Goal: Communication & Community: Answer question/provide support

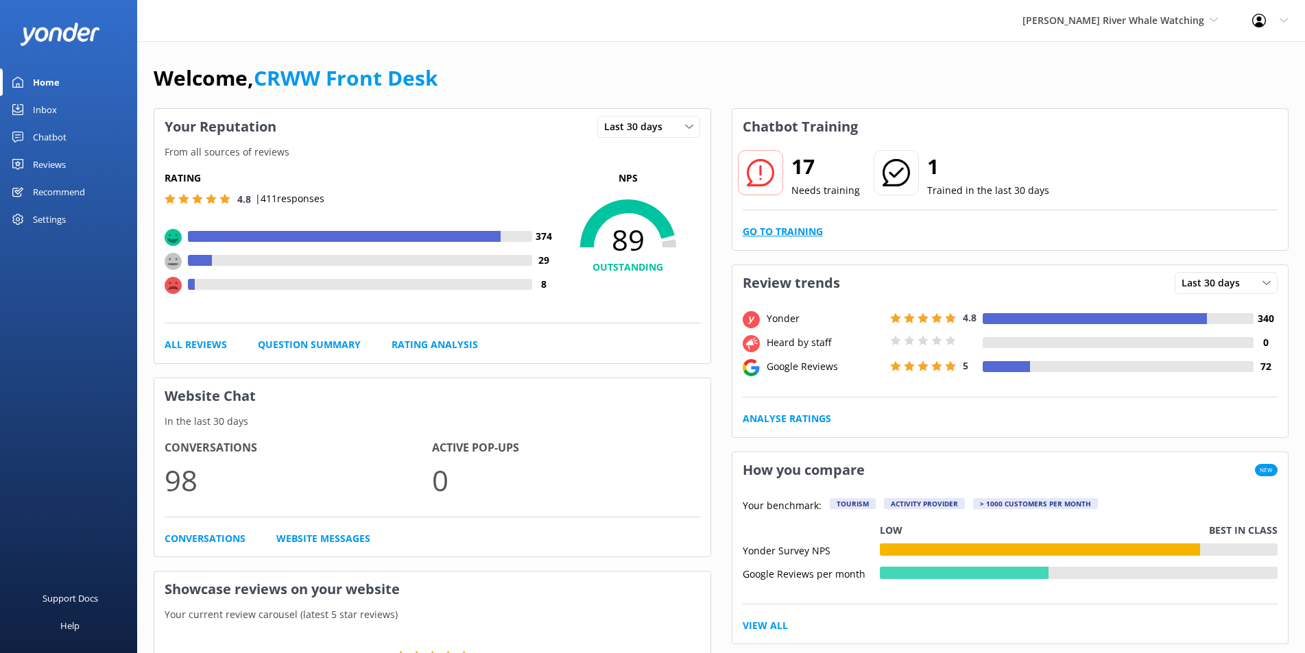
click at [799, 228] on link "Go to Training" at bounding box center [783, 231] width 80 height 15
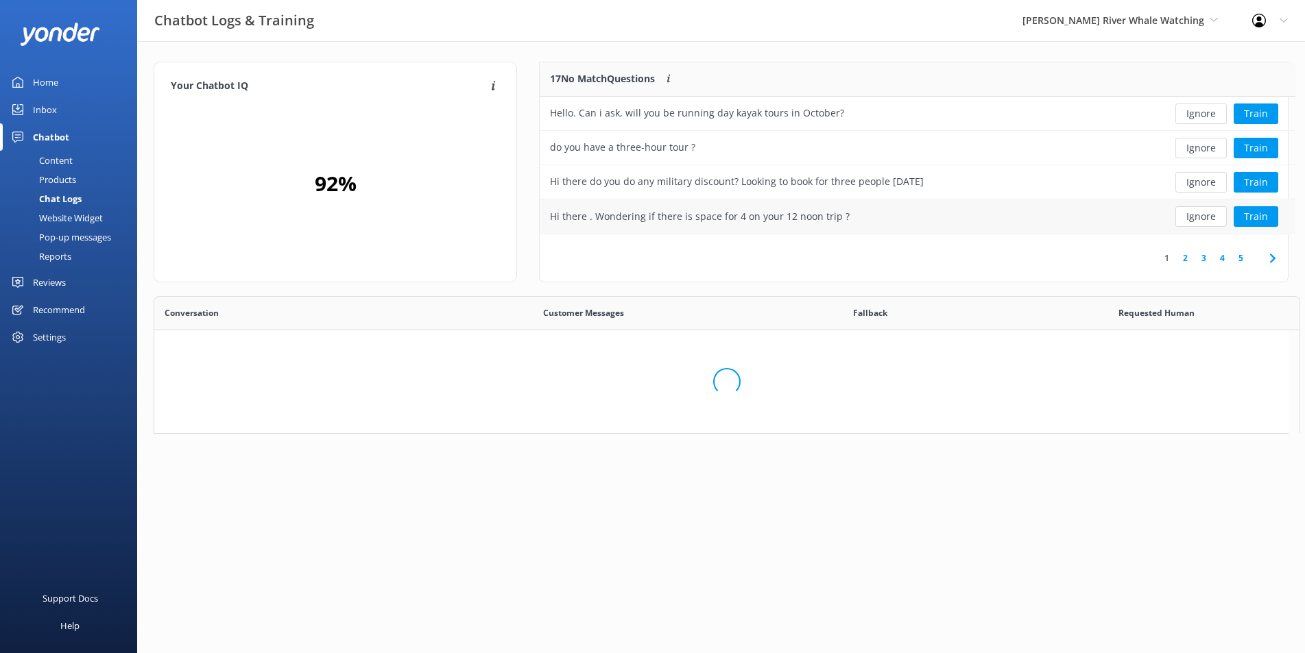
scroll to position [160, 736]
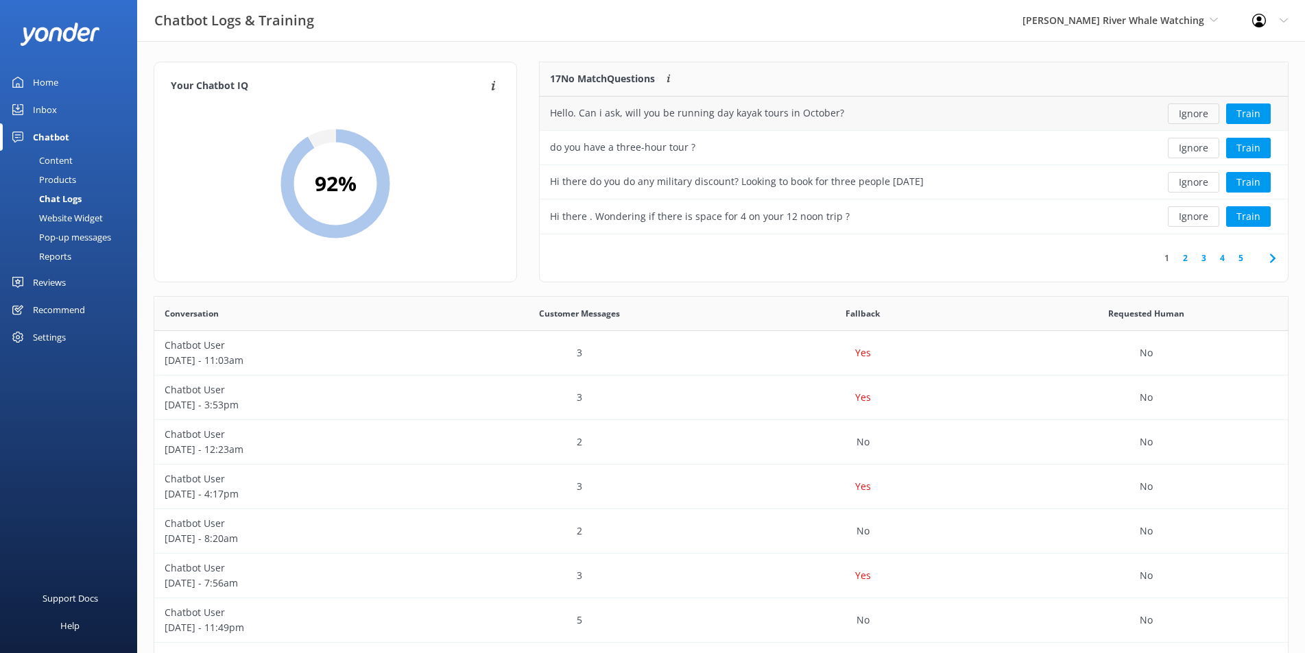
click at [1201, 114] on button "Ignore" at bounding box center [1193, 114] width 51 height 21
click at [1203, 115] on button "Ignore" at bounding box center [1193, 114] width 51 height 21
click at [1201, 113] on button "Ignore" at bounding box center [1193, 114] width 51 height 21
click at [1196, 185] on button "Ignore" at bounding box center [1193, 182] width 51 height 21
click at [1199, 182] on button "Ignore" at bounding box center [1193, 182] width 51 height 21
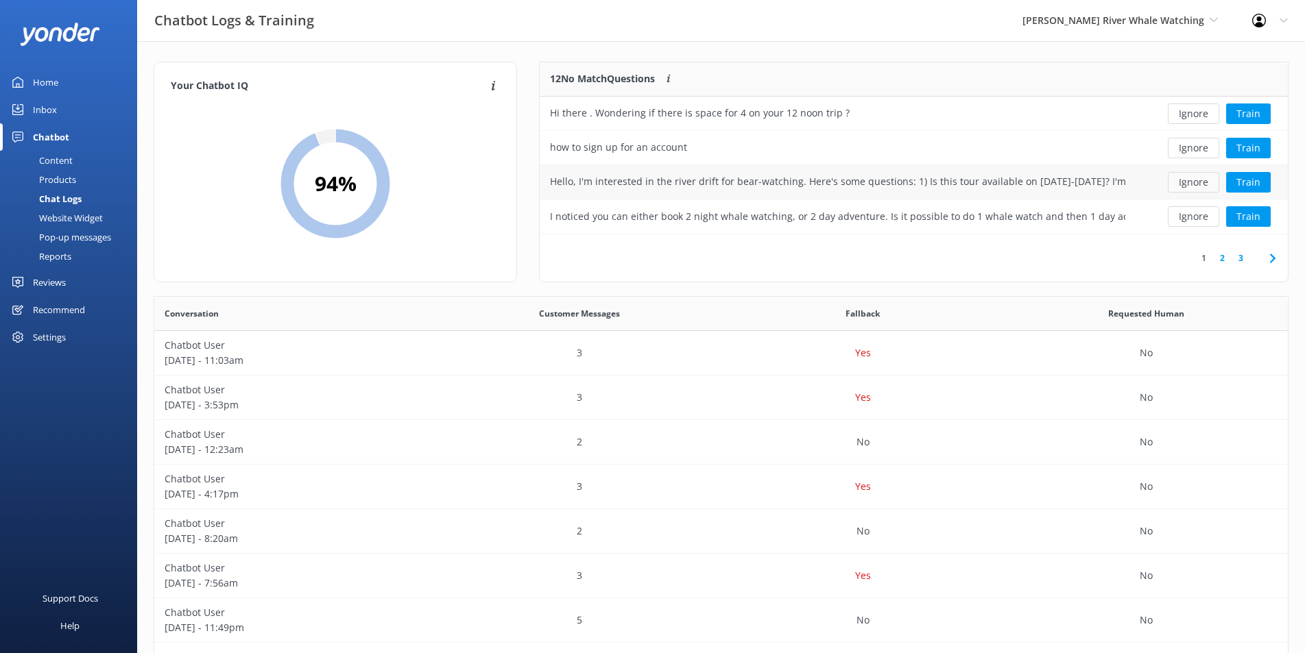
click at [1184, 183] on button "Ignore" at bounding box center [1193, 182] width 51 height 21
click at [1218, 219] on button "Ignore" at bounding box center [1193, 216] width 51 height 21
click at [1224, 261] on link "2" at bounding box center [1222, 258] width 19 height 13
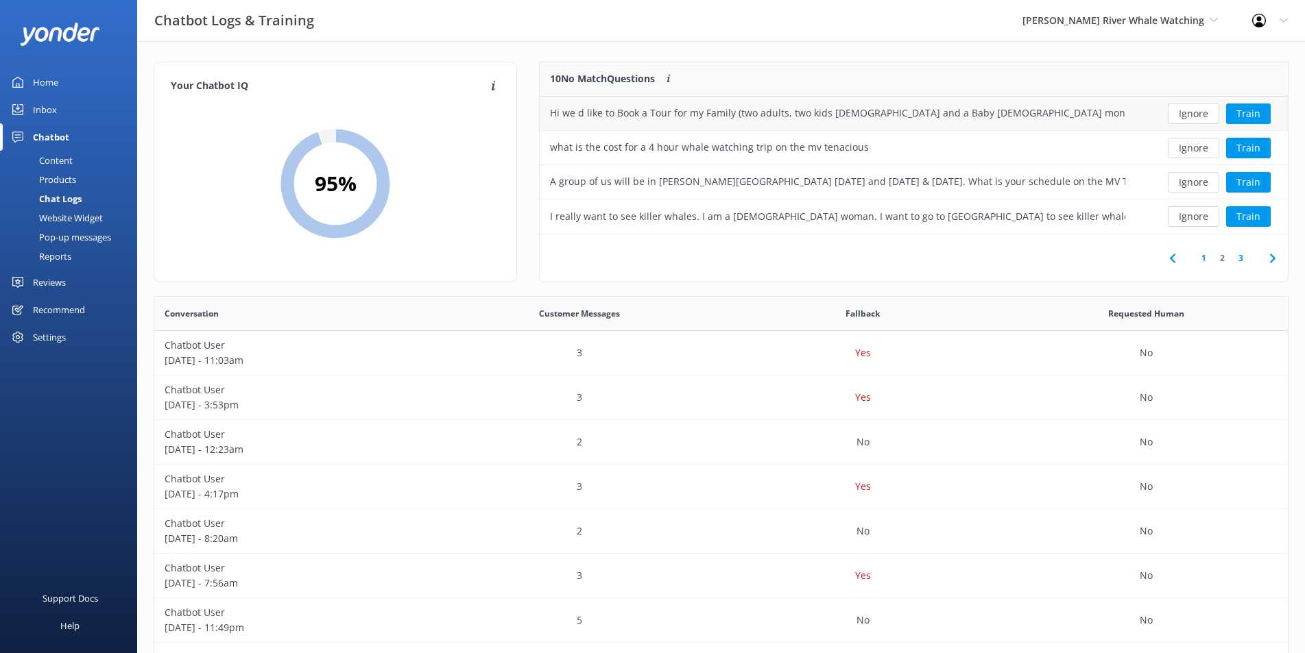
click at [1140, 110] on div "Ignore Train" at bounding box center [1211, 114] width 152 height 34
click at [1192, 146] on button "Ignore" at bounding box center [1193, 148] width 51 height 21
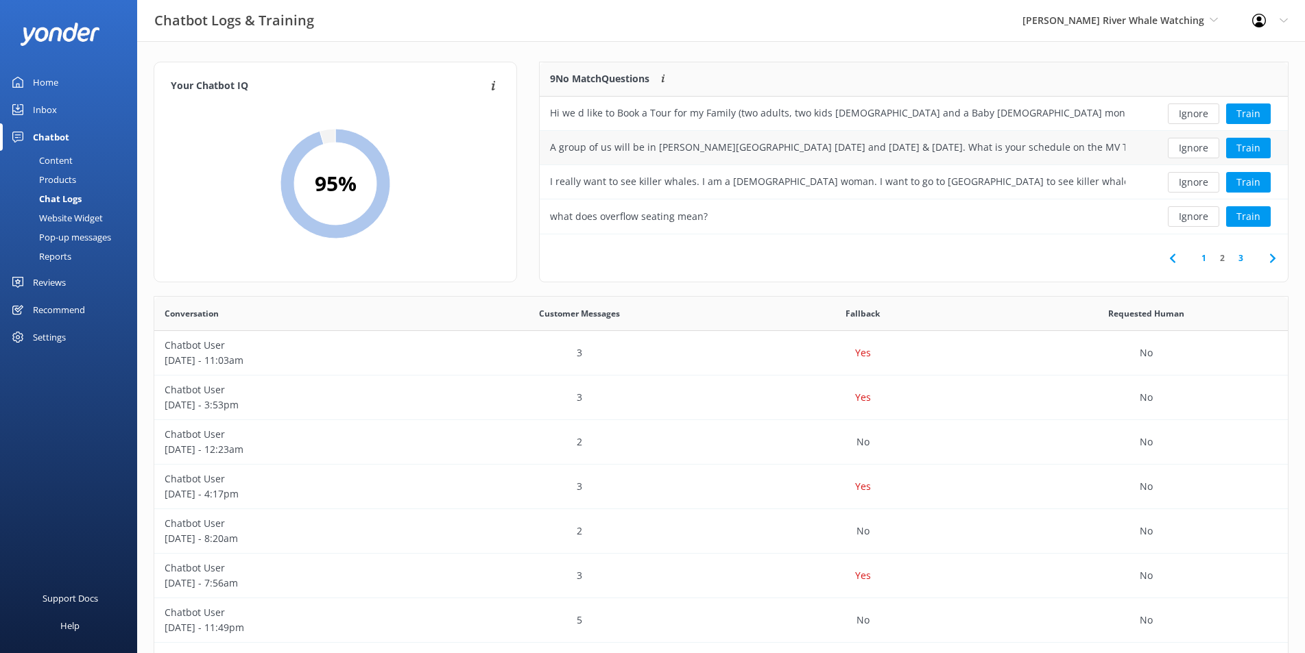
click at [971, 145] on div "A group of us will be in [PERSON_NAME][GEOGRAPHIC_DATA] [DATE] and [DATE] & [DA…" at bounding box center [837, 147] width 575 height 15
click at [1201, 150] on button "Ignore" at bounding box center [1193, 148] width 51 height 21
click at [1172, 151] on button "Ignore" at bounding box center [1193, 148] width 51 height 21
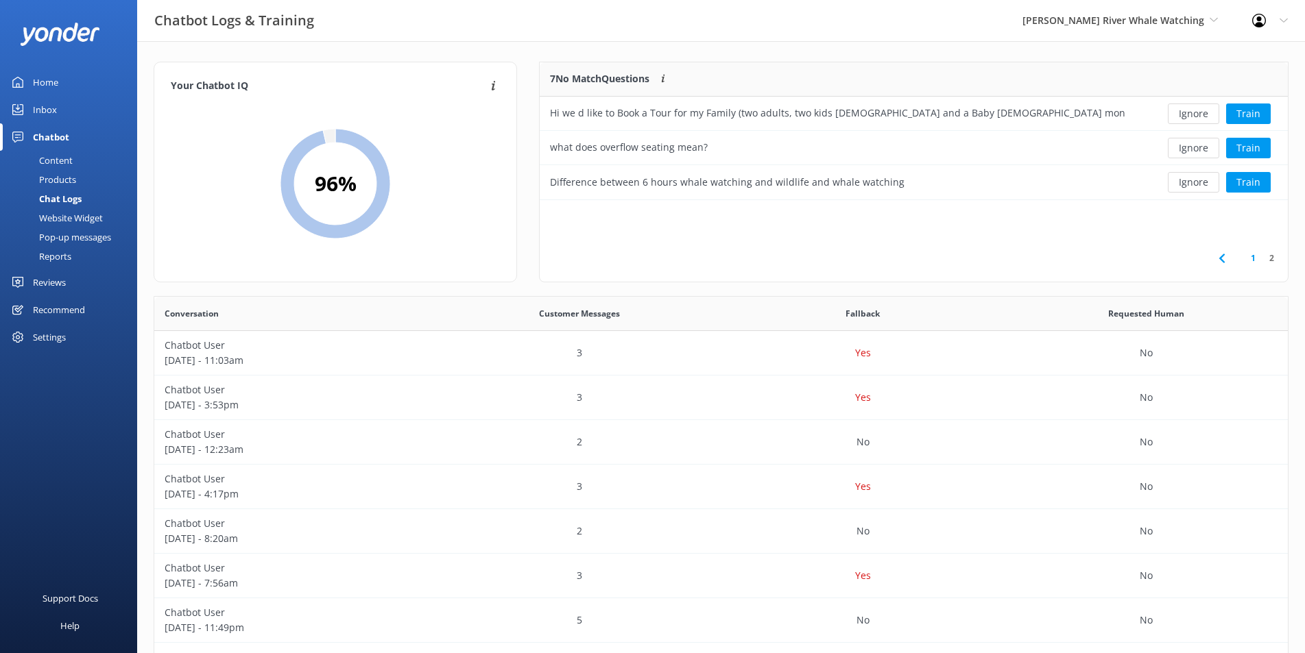
scroll to position [126, 736]
click at [1260, 148] on button "Train" at bounding box center [1248, 148] width 45 height 21
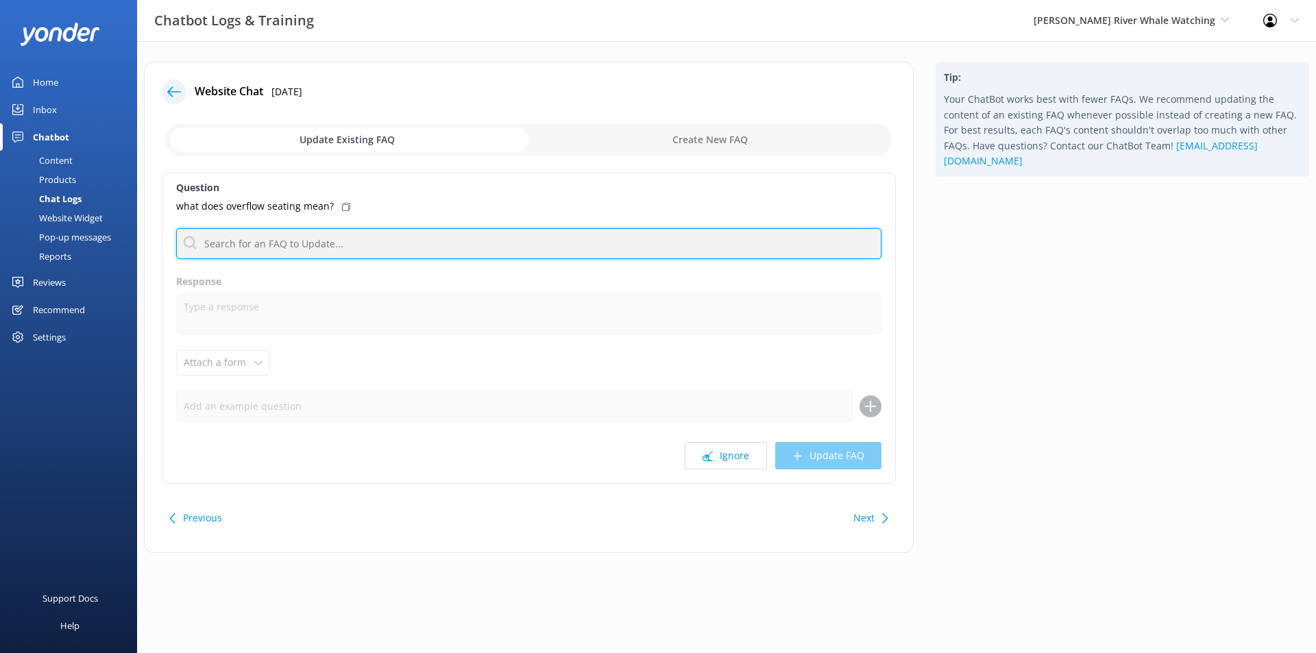
click at [316, 238] on input "text" at bounding box center [529, 243] width 706 height 31
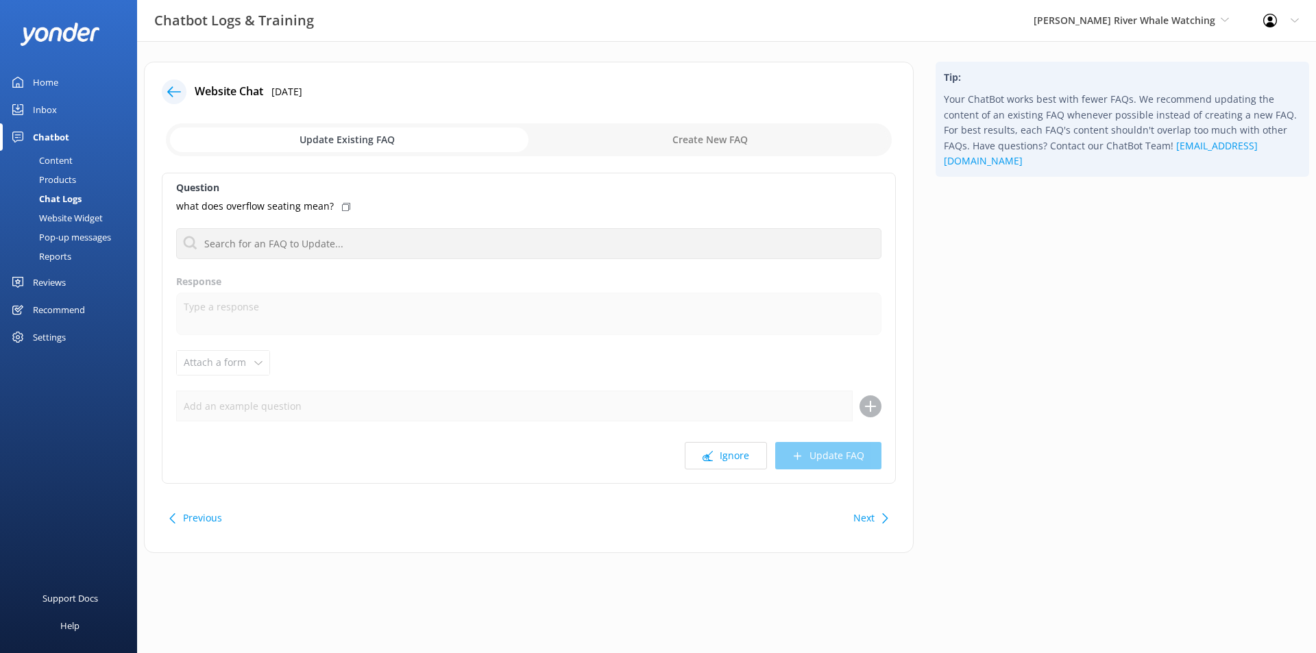
click at [496, 198] on div "Question what does overflow seating mean? No FAQs available Response Attach a f…" at bounding box center [529, 328] width 734 height 311
click at [740, 139] on input "checkbox" at bounding box center [529, 139] width 726 height 33
checkbox input "true"
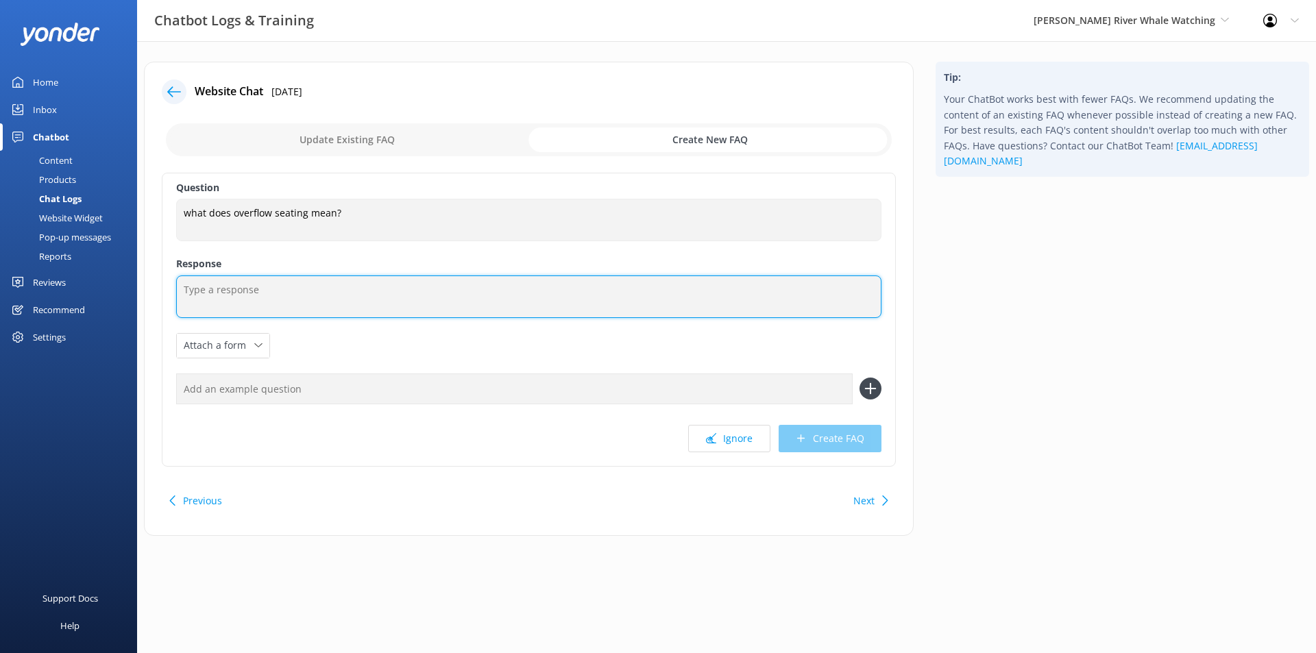
click at [252, 294] on textarea at bounding box center [529, 297] width 706 height 43
paste textarea "Our 8:30 am grizzly bear tour departure usually uses a vessel with 30 seats - 2…"
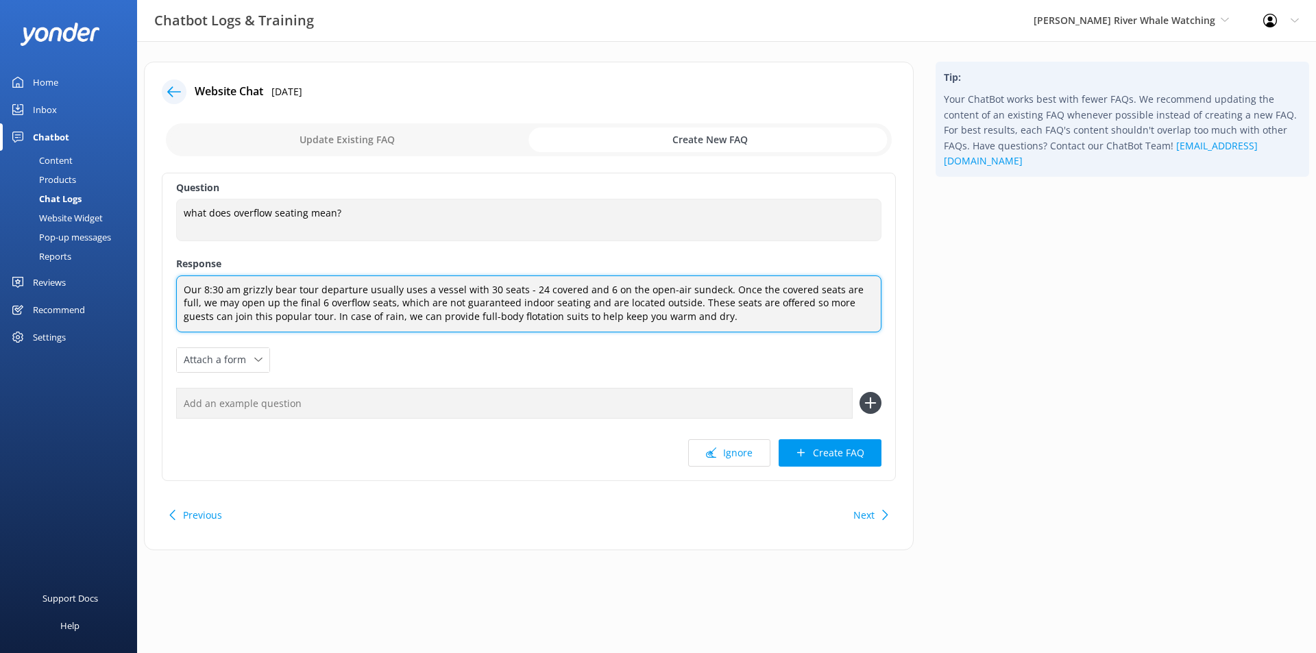
type textarea "Our 8:30 am grizzly bear tour departure usually uses a vessel with 30 seats - 2…"
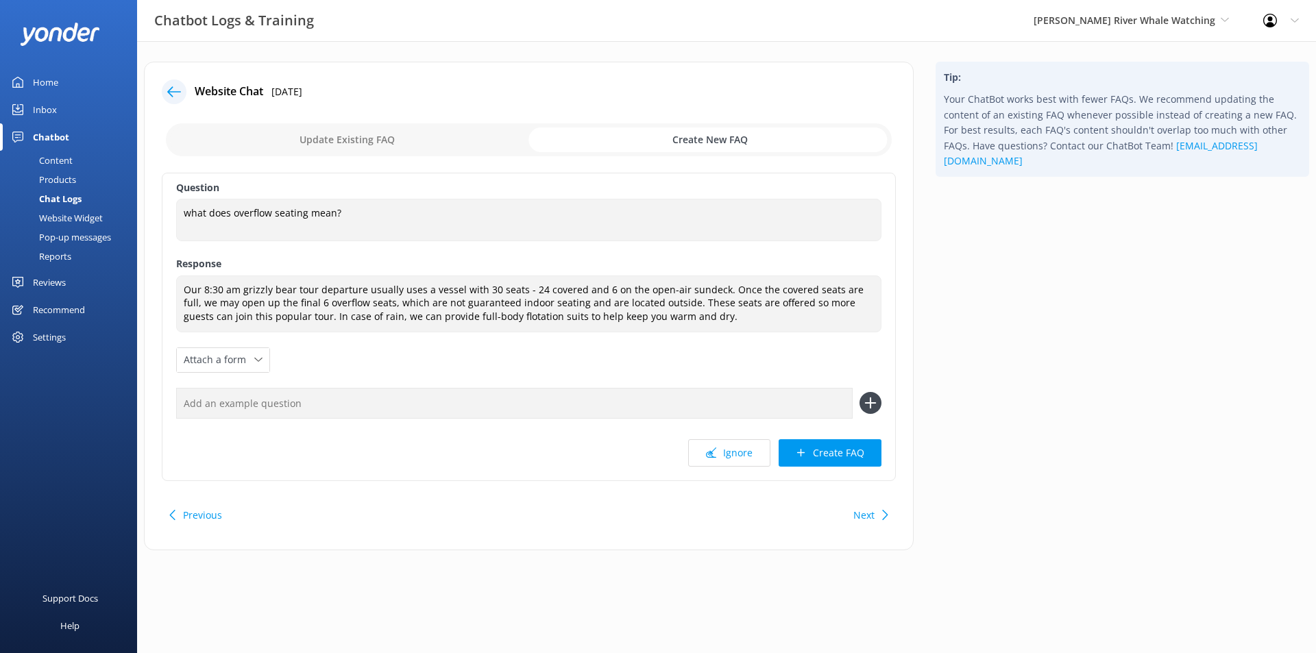
click at [309, 404] on input "text" at bounding box center [514, 403] width 677 height 31
type input "What is overflow seating?"
click at [876, 407] on icon at bounding box center [871, 403] width 22 height 22
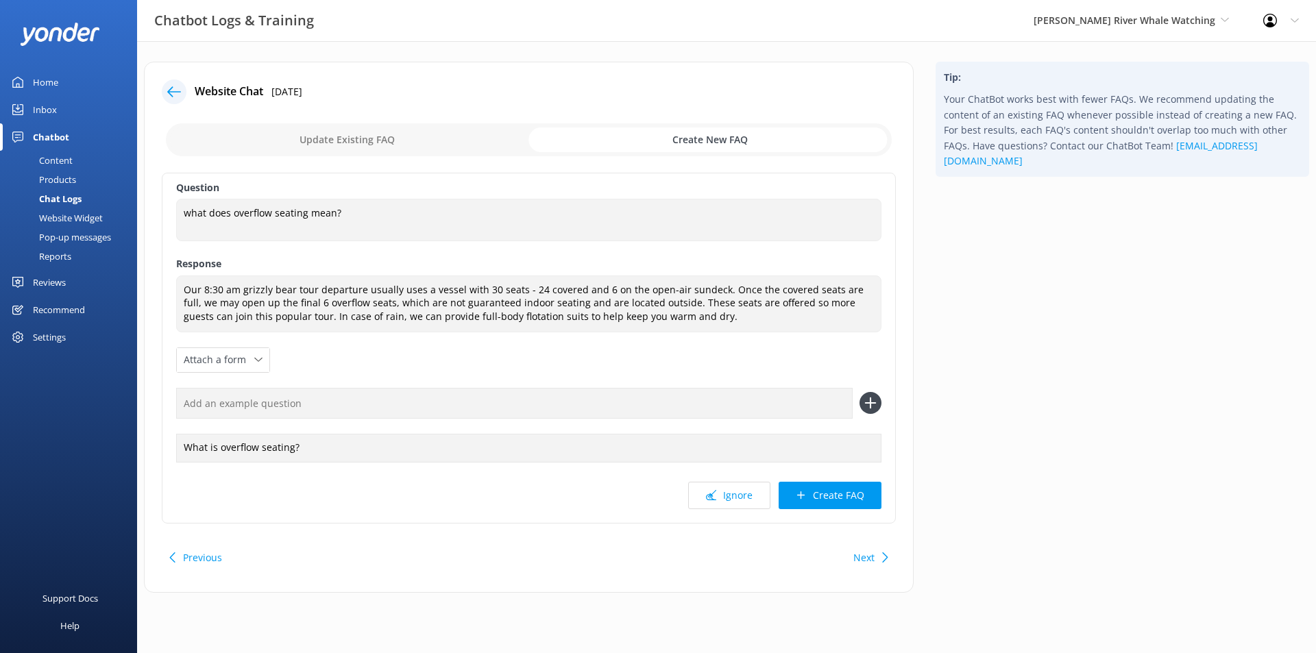
click at [516, 408] on input "text" at bounding box center [514, 403] width 677 height 31
type input "What does overflow mean?"
click at [865, 405] on icon at bounding box center [871, 403] width 22 height 22
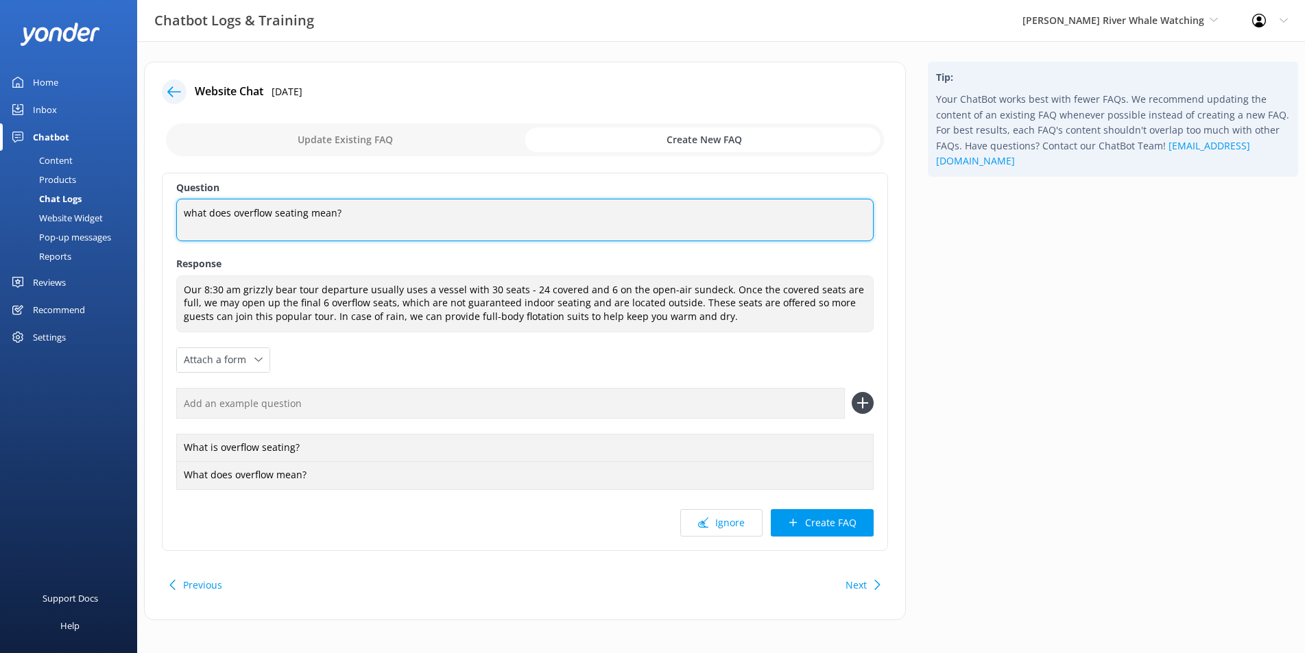
click at [192, 216] on textarea "what does overflow seating mean?" at bounding box center [524, 220] width 697 height 43
type textarea "What does overflow seating mean?"
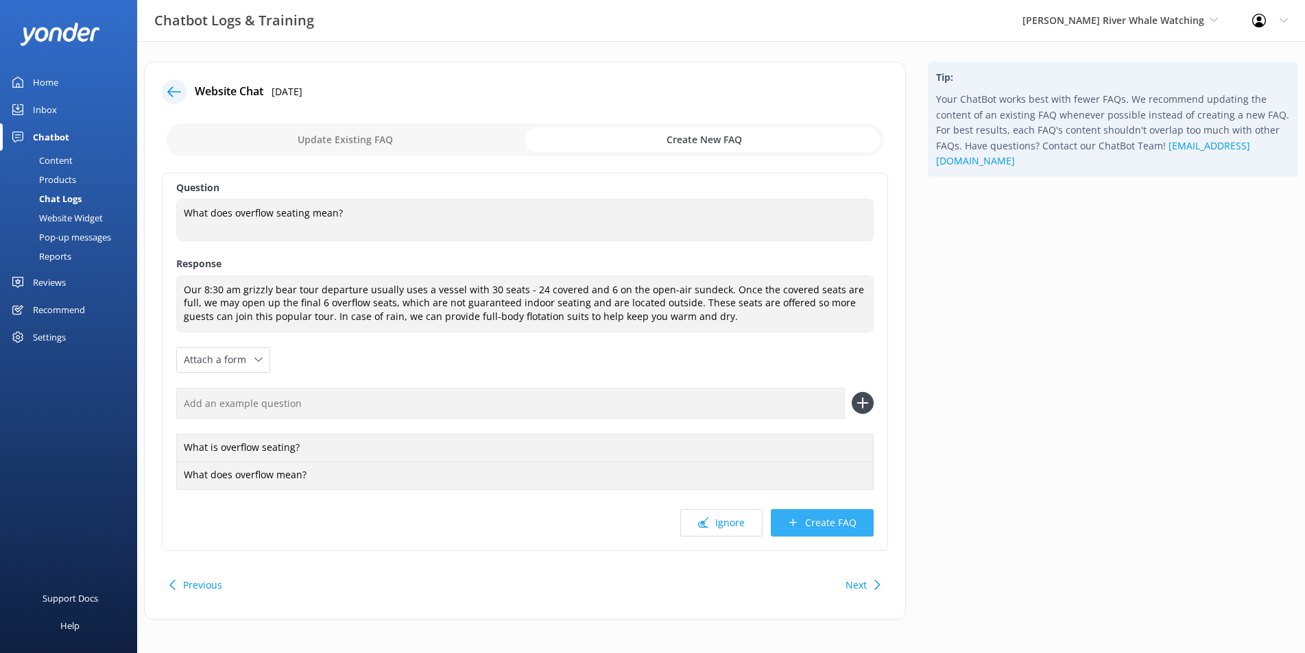
click at [839, 524] on button "Create FAQ" at bounding box center [822, 522] width 103 height 27
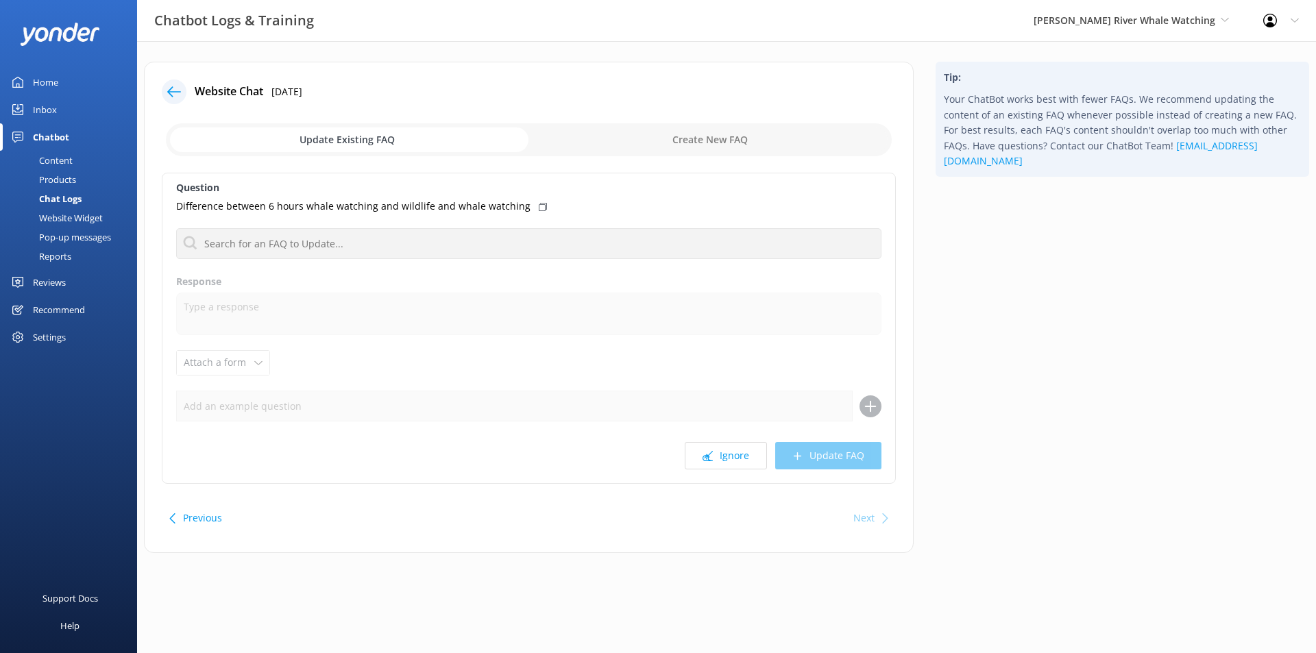
click at [53, 82] on div "Home" at bounding box center [45, 82] width 25 height 27
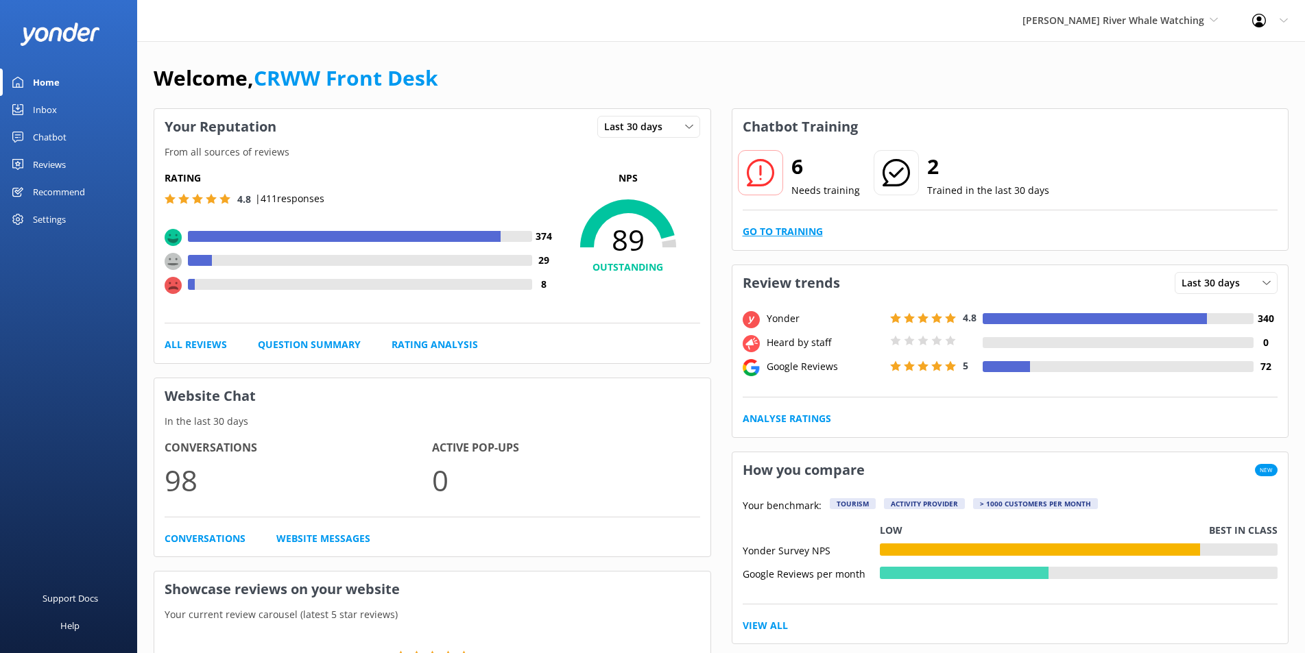
click at [780, 228] on link "Go to Training" at bounding box center [783, 231] width 80 height 15
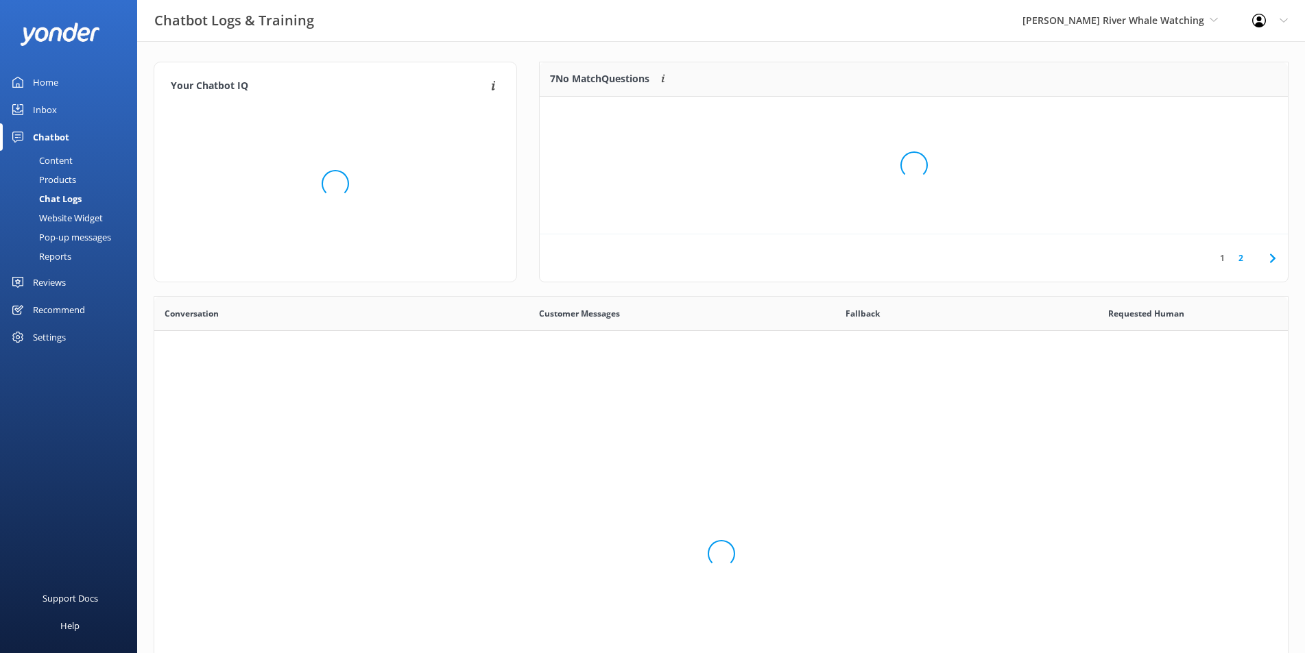
scroll to position [469, 1122]
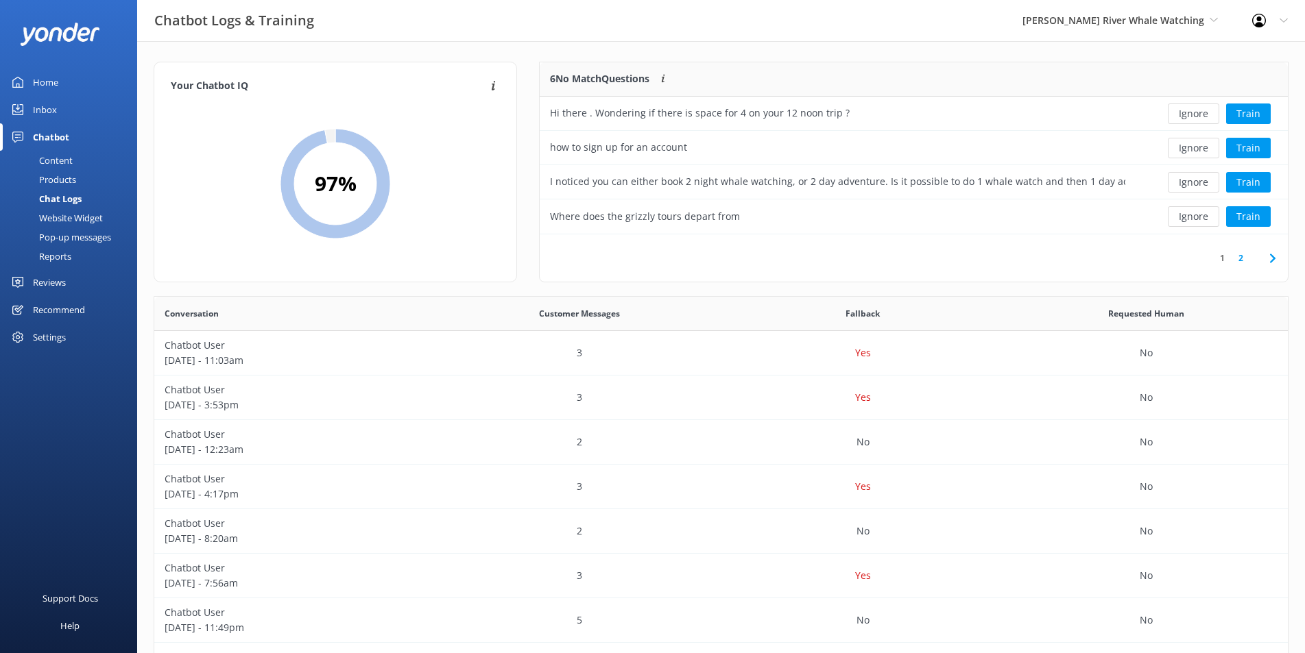
click at [40, 84] on div "Home" at bounding box center [45, 82] width 25 height 27
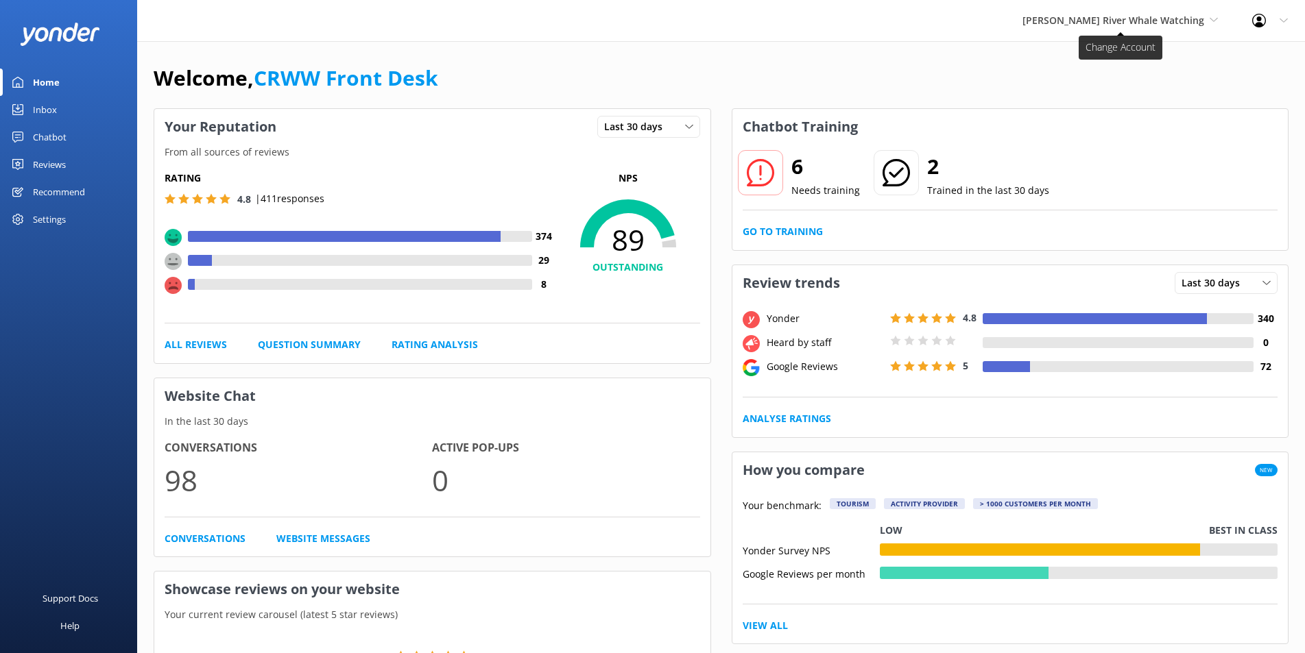
click at [1162, 19] on span "[PERSON_NAME] River Whale Watching" at bounding box center [1113, 20] width 182 height 13
click at [1101, 55] on link "Wildcoast Adventures" at bounding box center [1073, 57] width 137 height 33
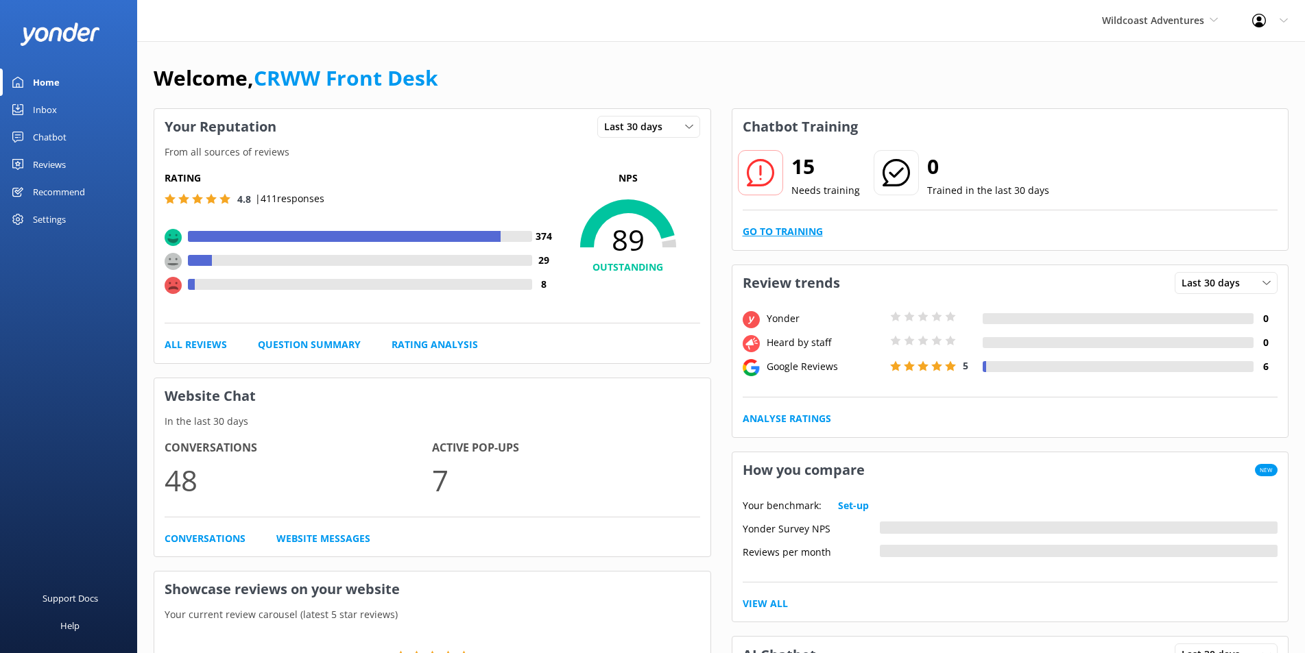
click at [802, 232] on link "Go to Training" at bounding box center [783, 231] width 80 height 15
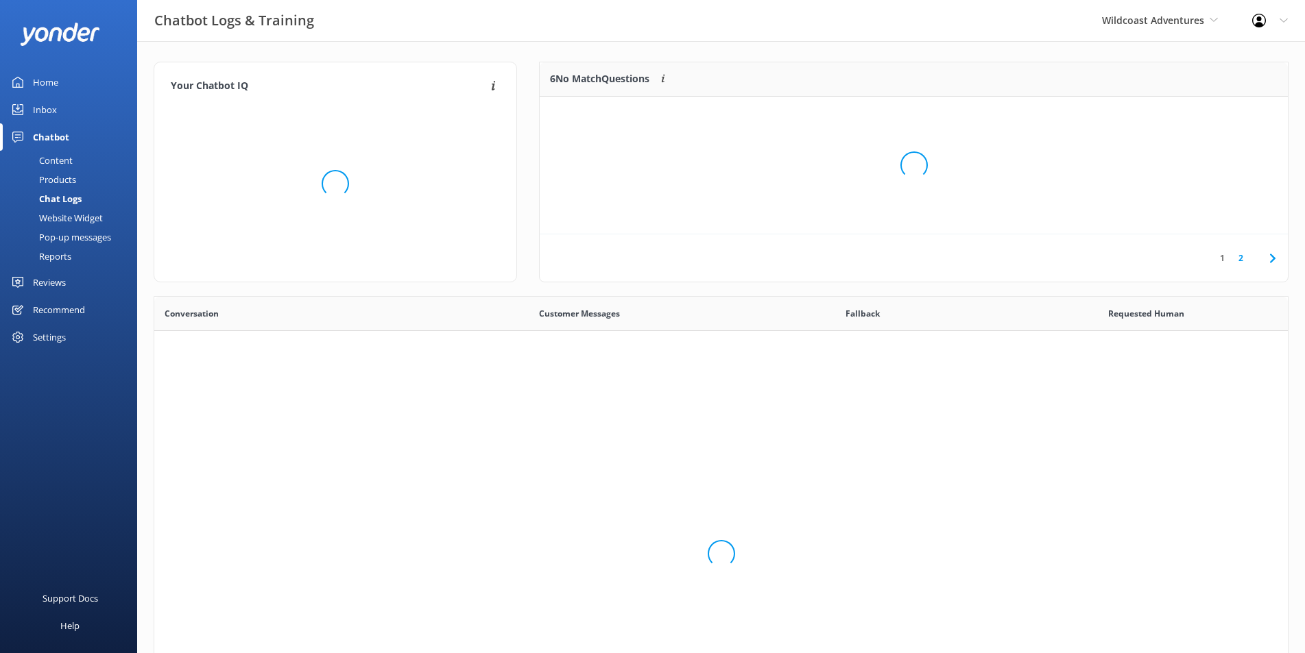
scroll to position [469, 1122]
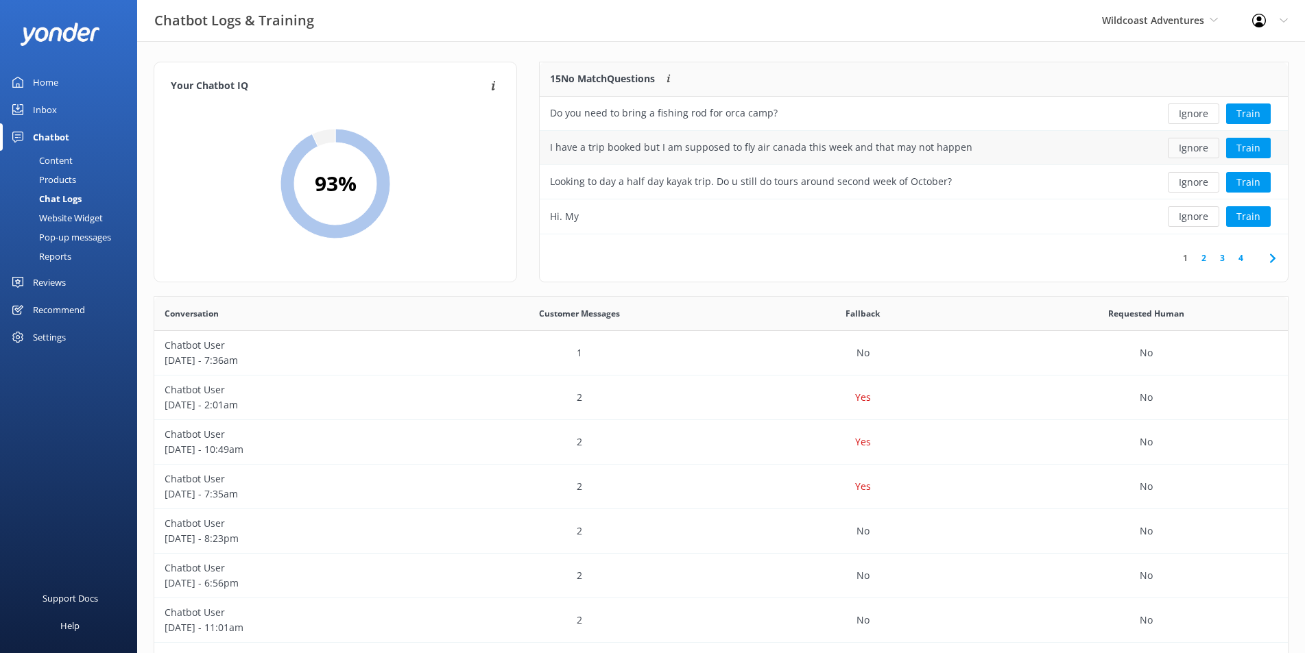
click at [1197, 146] on button "Ignore" at bounding box center [1193, 148] width 51 height 21
click at [1192, 179] on button "Ignore" at bounding box center [1193, 182] width 51 height 21
click at [1192, 220] on button "Ignore" at bounding box center [1193, 216] width 51 height 21
click at [1196, 219] on button "Ignore" at bounding box center [1193, 216] width 51 height 21
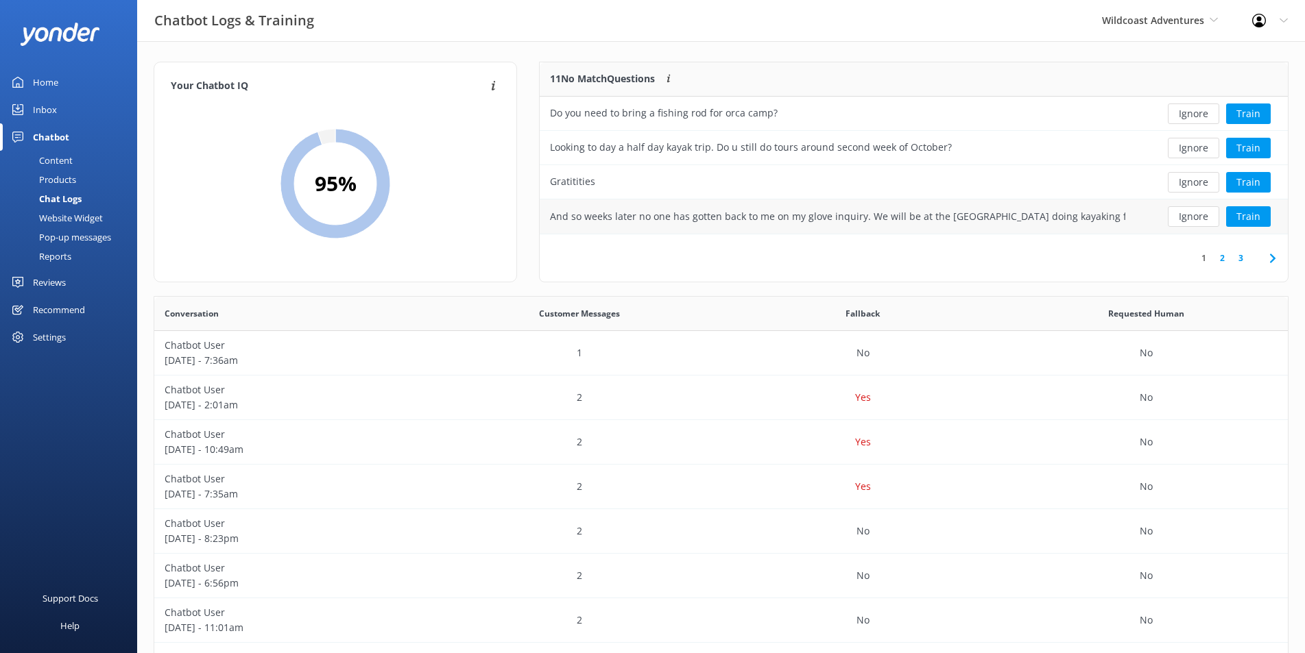
click at [1190, 219] on button "Ignore" at bounding box center [1193, 216] width 51 height 21
click at [1224, 258] on link "2" at bounding box center [1222, 258] width 19 height 13
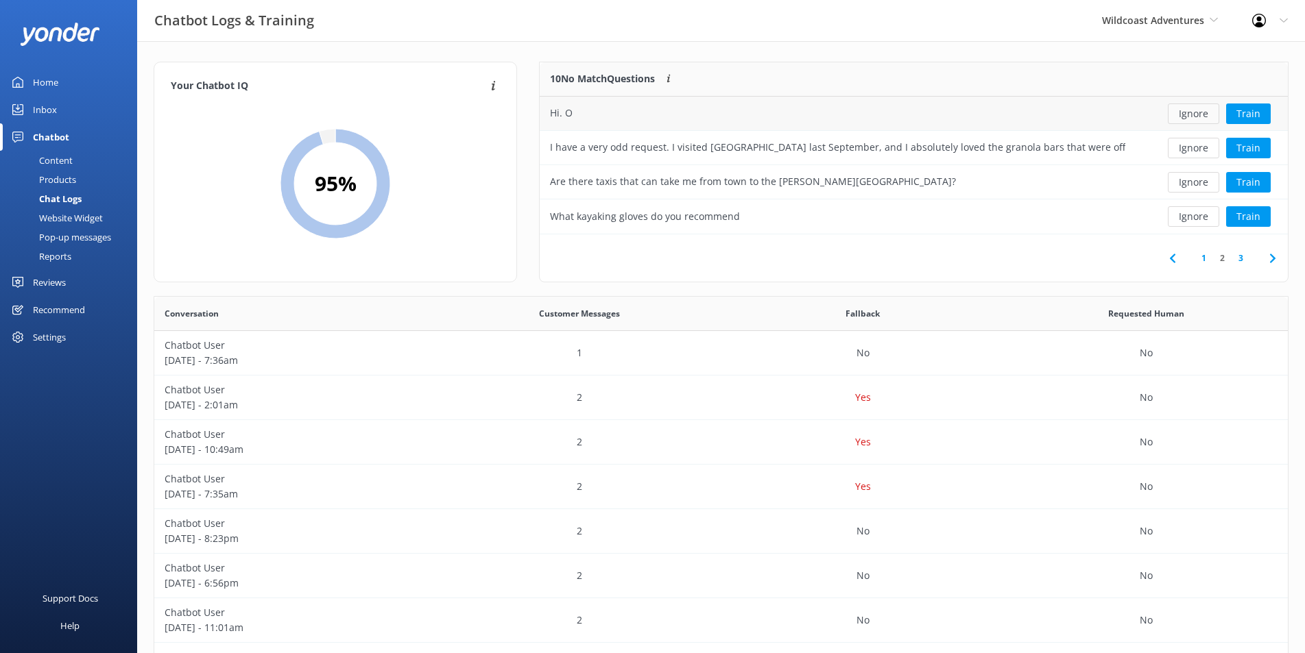
click at [1199, 115] on button "Ignore" at bounding box center [1193, 114] width 51 height 21
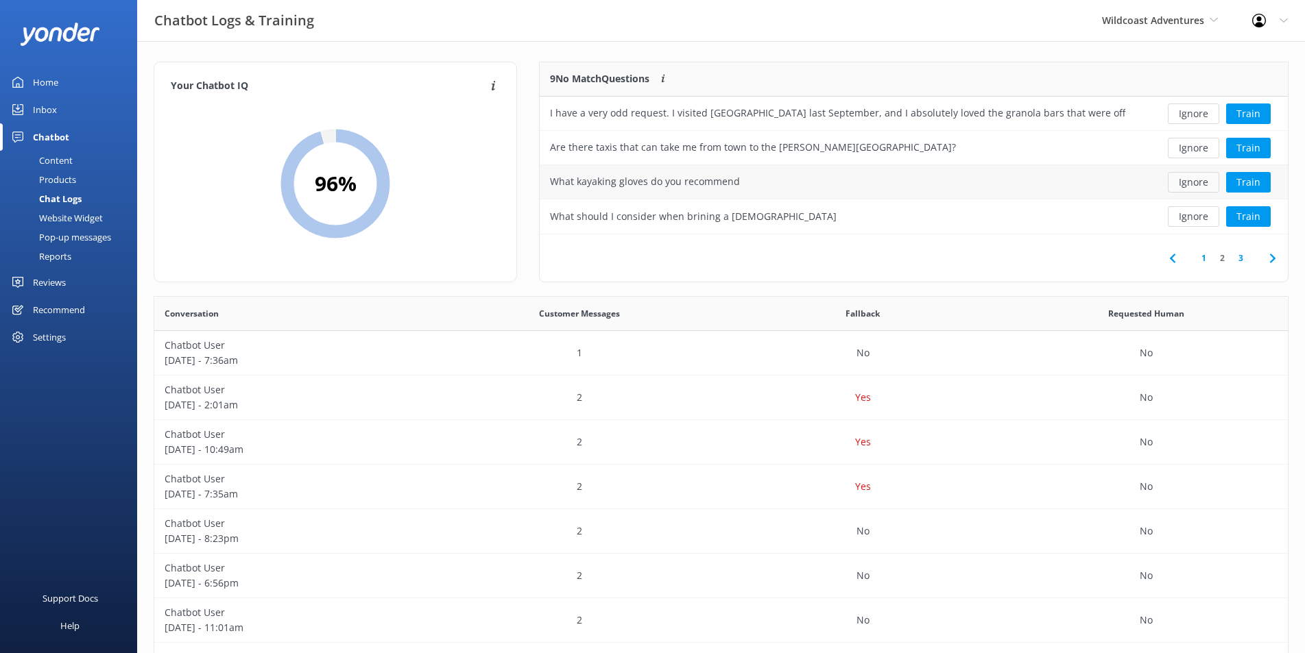
click at [1185, 182] on button "Ignore" at bounding box center [1193, 182] width 51 height 21
click at [1191, 180] on button "Ignore" at bounding box center [1193, 182] width 51 height 21
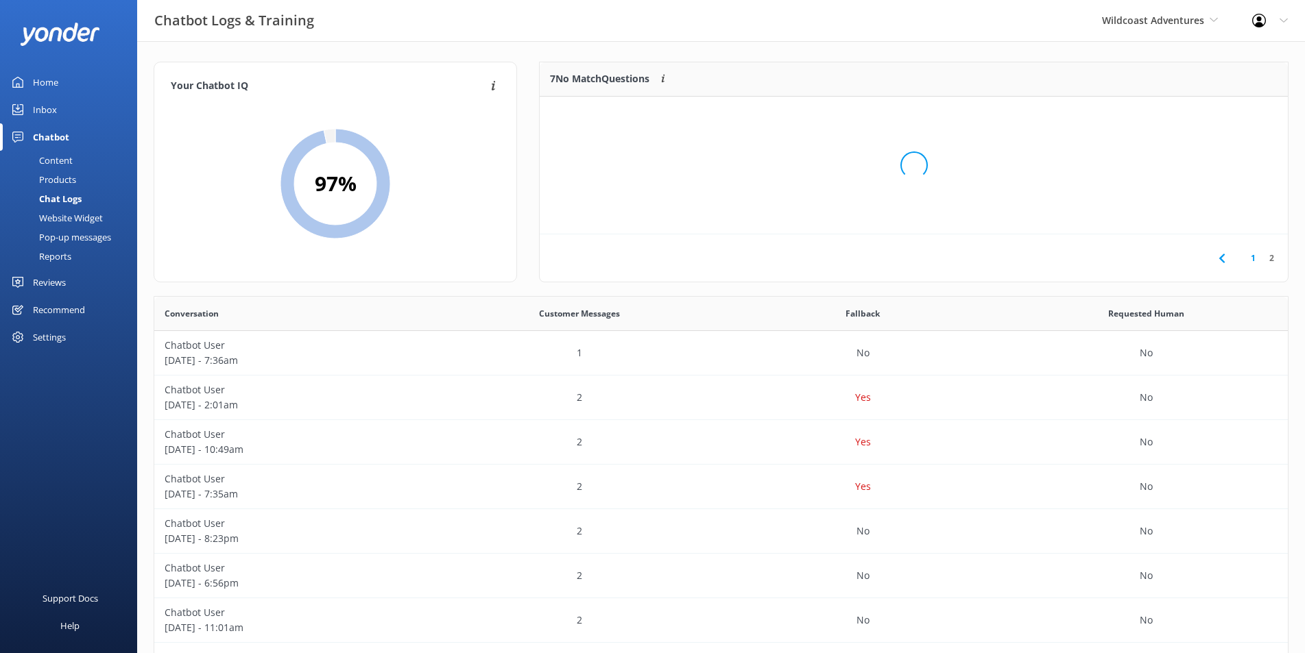
scroll to position [126, 736]
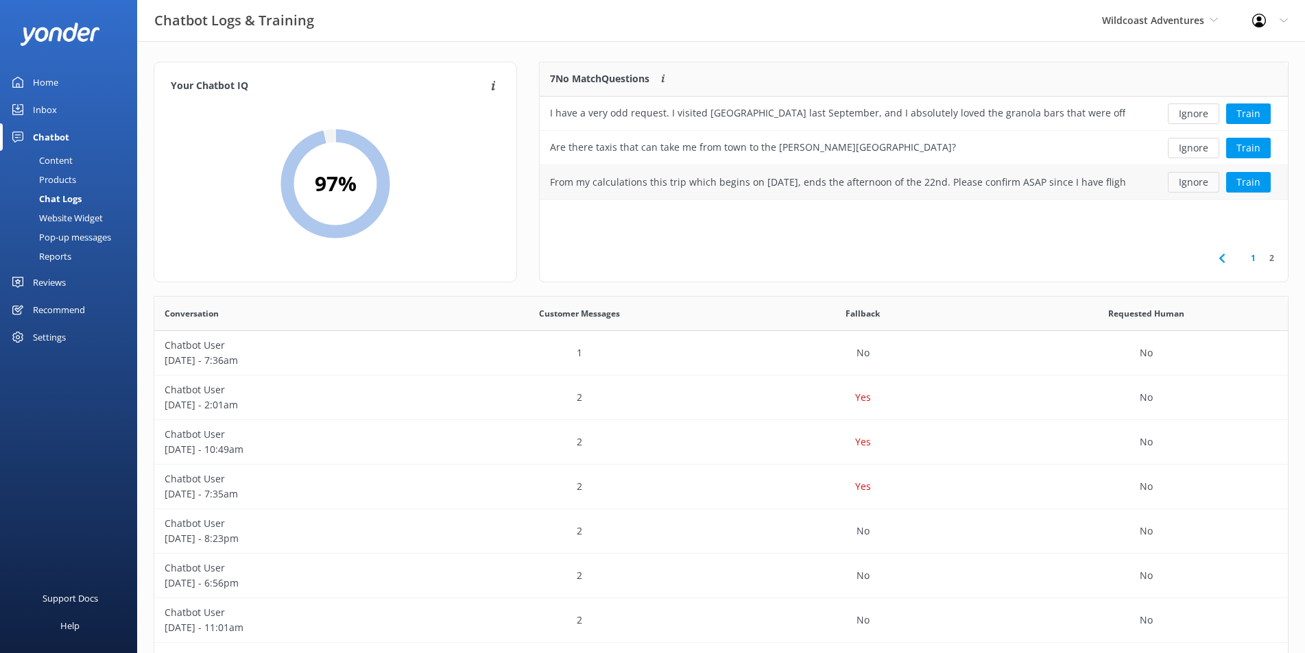
click at [1214, 185] on button "Ignore" at bounding box center [1193, 182] width 51 height 21
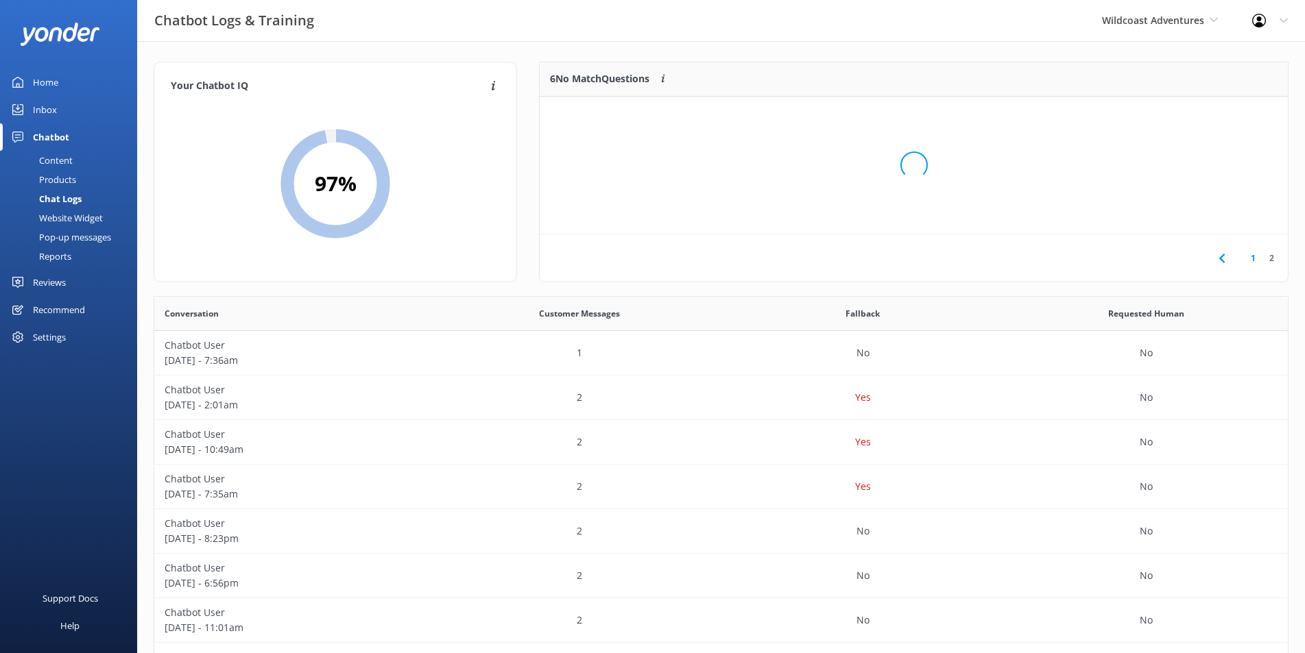
scroll to position [92, 736]
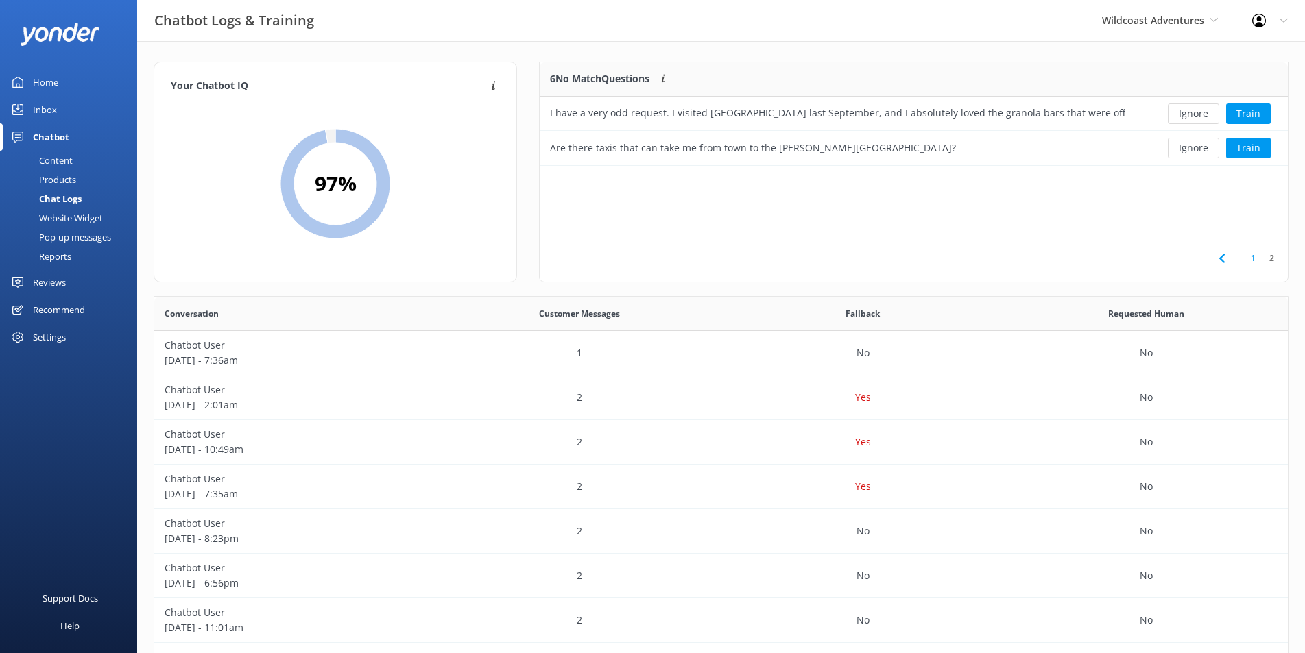
click at [1255, 261] on link "1" at bounding box center [1253, 258] width 19 height 13
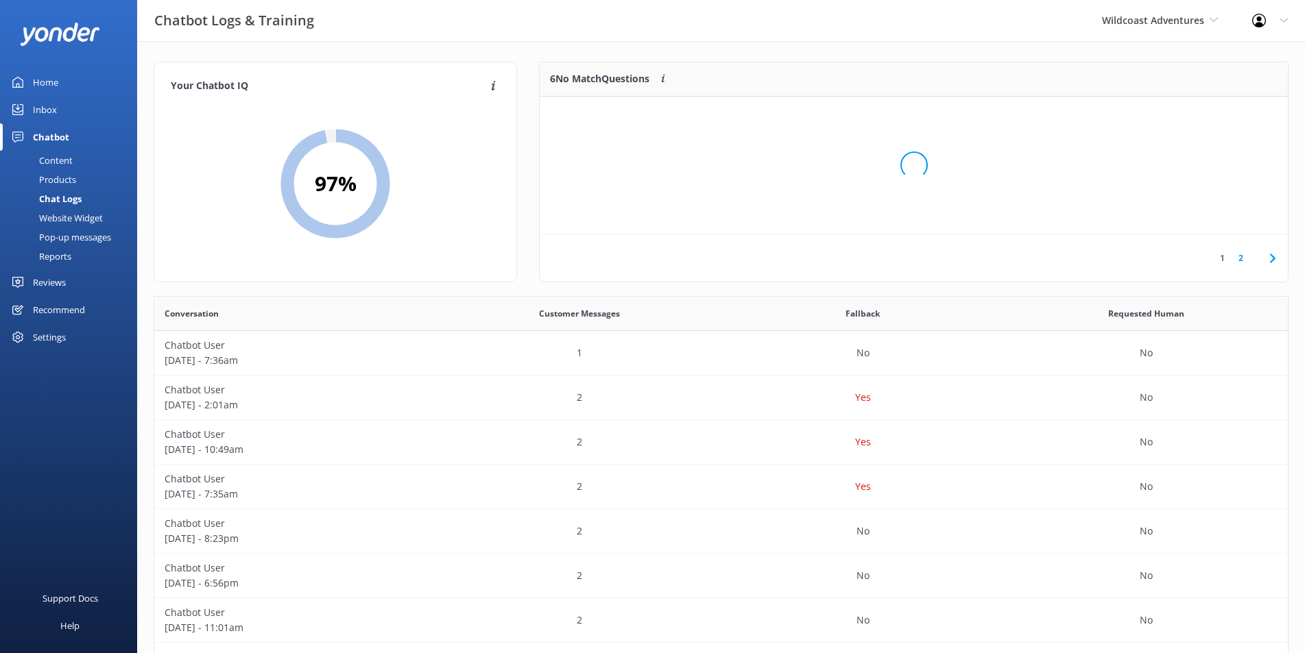
scroll to position [160, 736]
